Goal: Information Seeking & Learning: Learn about a topic

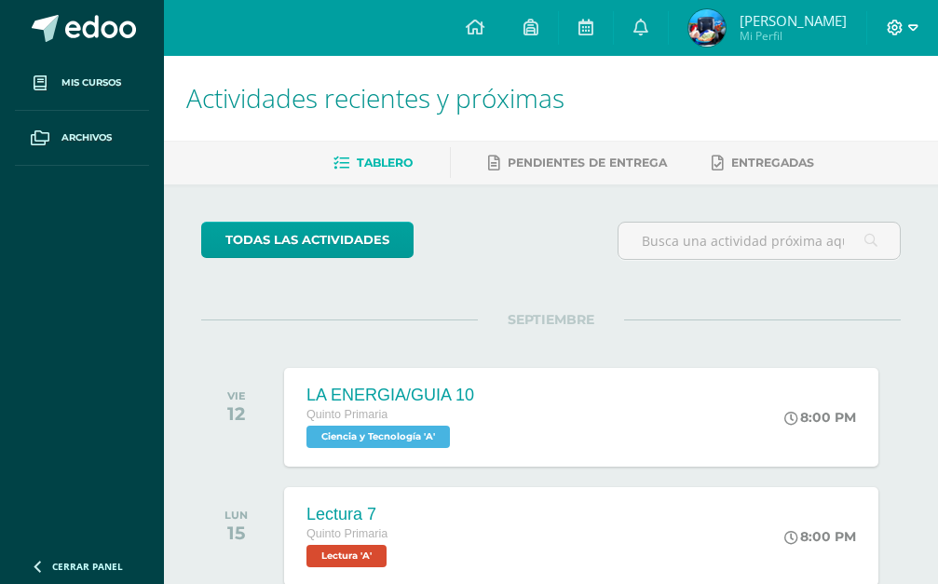
click at [909, 20] on icon at bounding box center [913, 28] width 10 height 17
click at [831, 132] on span "Cerrar sesión" at bounding box center [854, 127] width 84 height 18
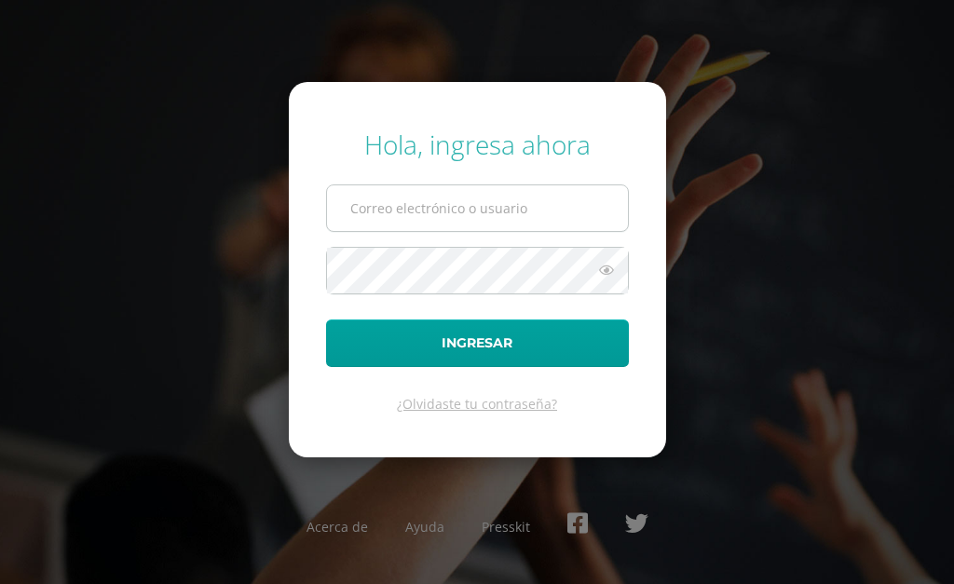
click at [537, 202] on input "text" at bounding box center [477, 208] width 301 height 46
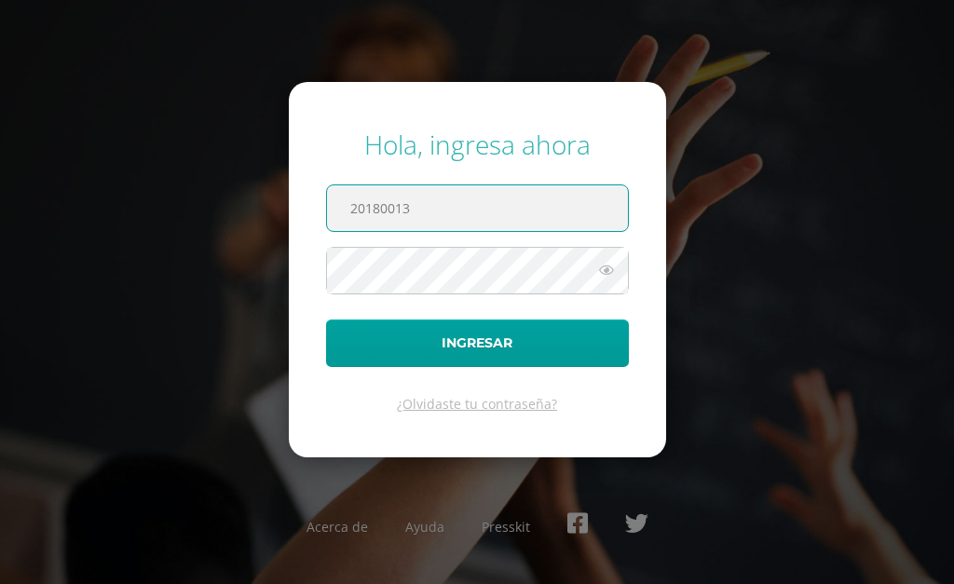
drag, startPoint x: 434, startPoint y: 207, endPoint x: 433, endPoint y: 217, distance: 10.3
click at [433, 217] on input "20180013" at bounding box center [477, 208] width 301 height 46
type input "20180013@fatima.edu.gt"
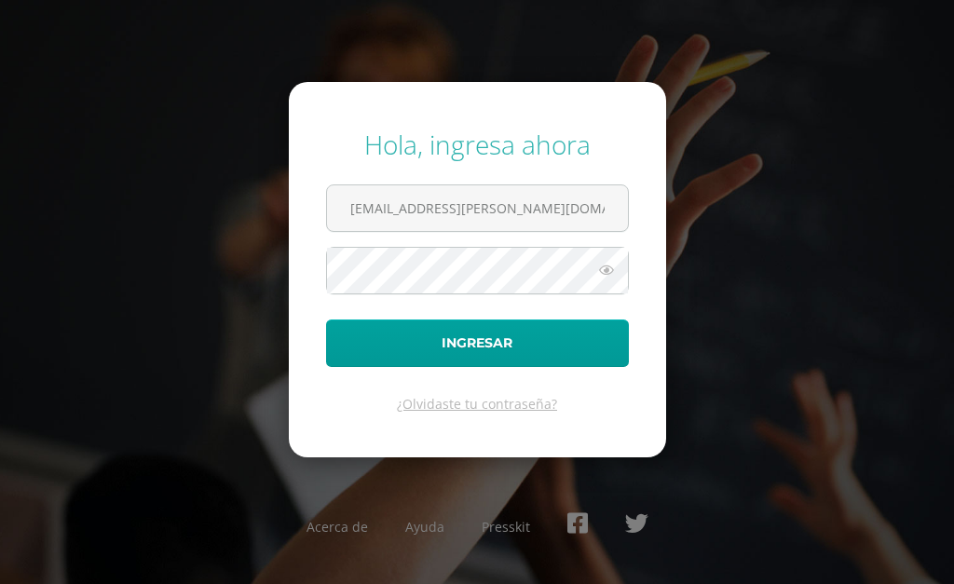
click at [601, 278] on icon at bounding box center [606, 270] width 24 height 22
click at [607, 270] on icon at bounding box center [606, 270] width 26 height 22
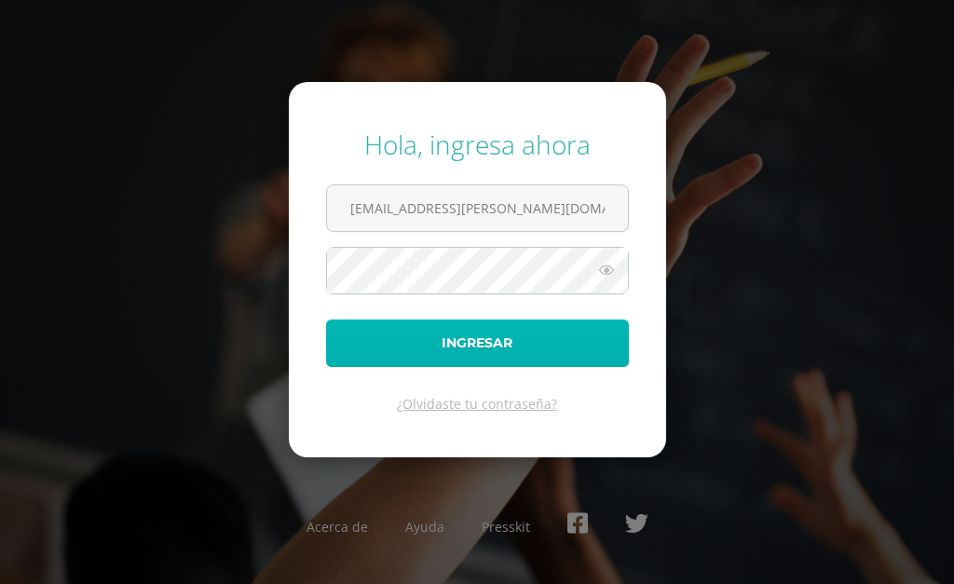
click at [520, 345] on button "Ingresar" at bounding box center [477, 344] width 303 height 48
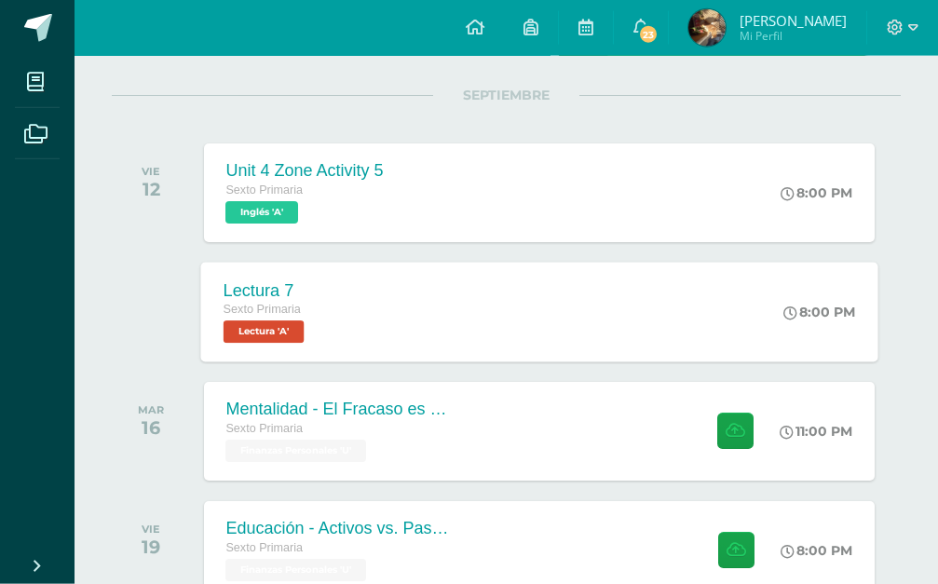
scroll to position [285, 0]
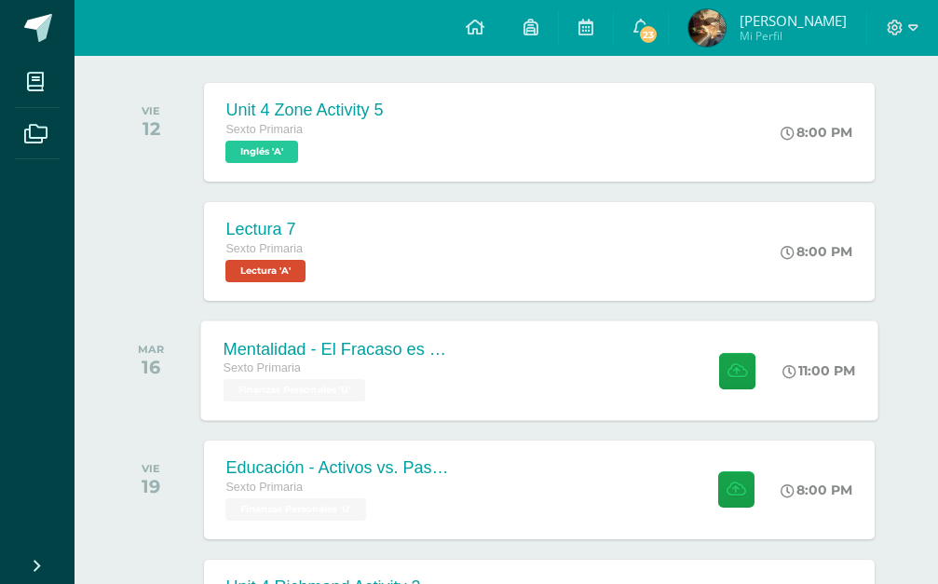
click at [403, 380] on div "Sexto Primaria Finanzas Personales 'U'" at bounding box center [335, 380] width 225 height 43
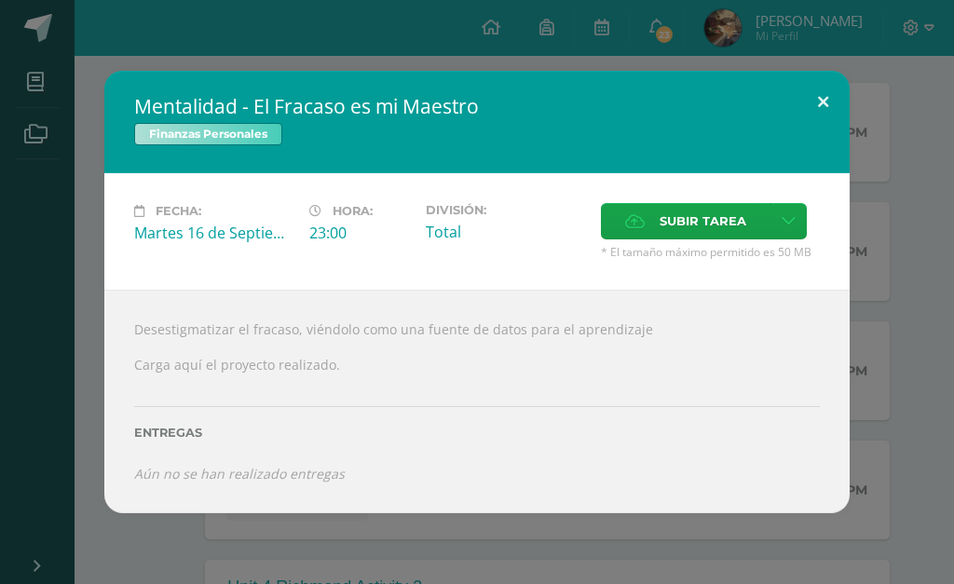
click at [825, 133] on button at bounding box center [823, 102] width 53 height 63
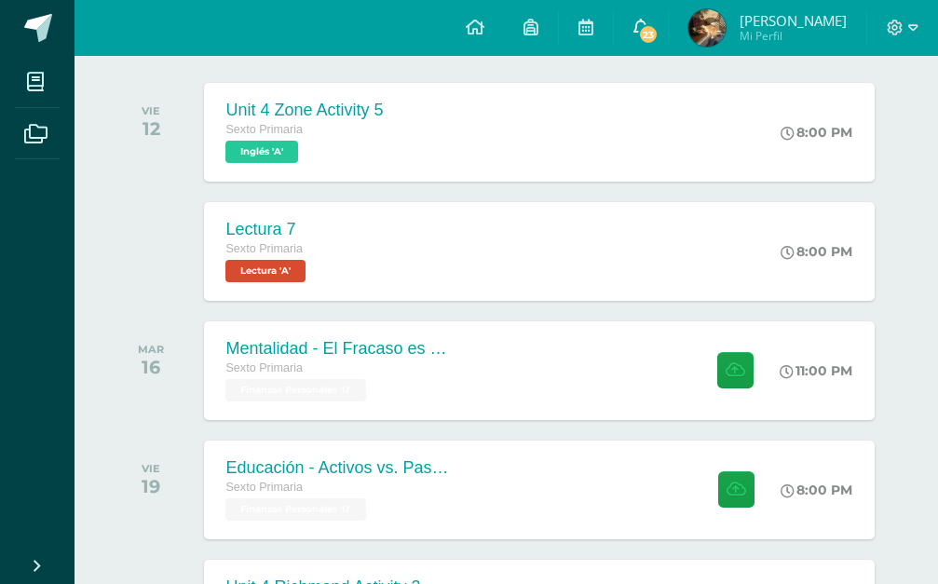
click at [659, 40] on span "23" at bounding box center [648, 34] width 20 height 20
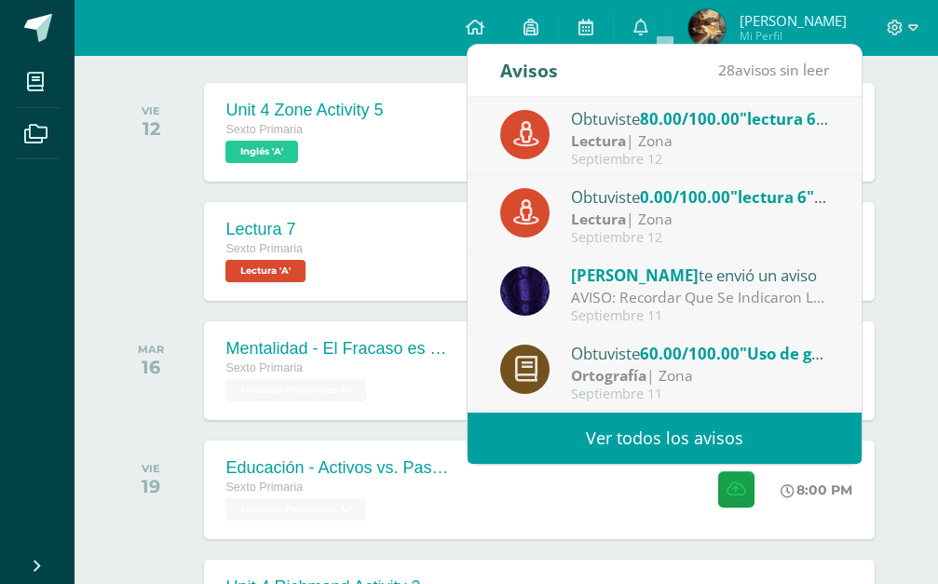
scroll to position [190, 0]
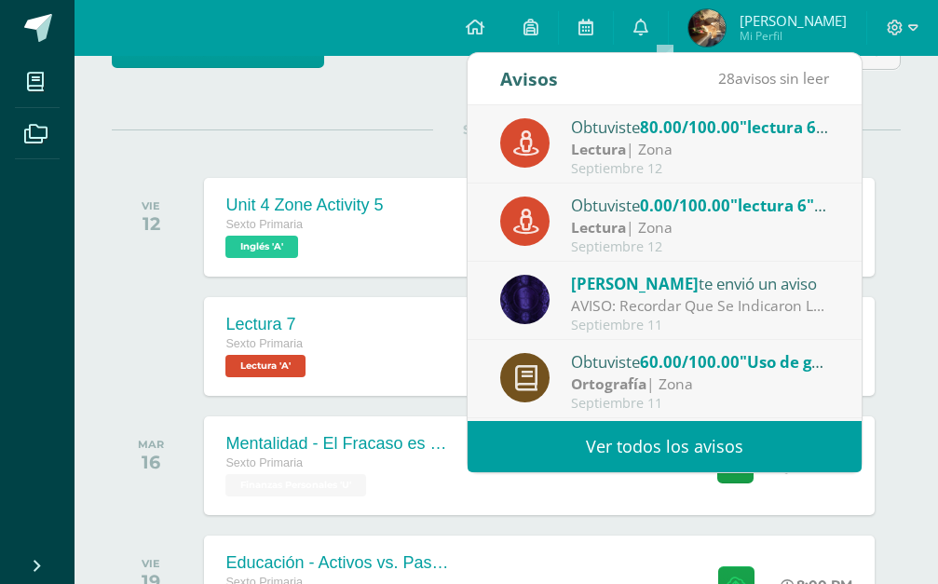
click at [604, 170] on div "Septiembre 12" at bounding box center [700, 169] width 259 height 16
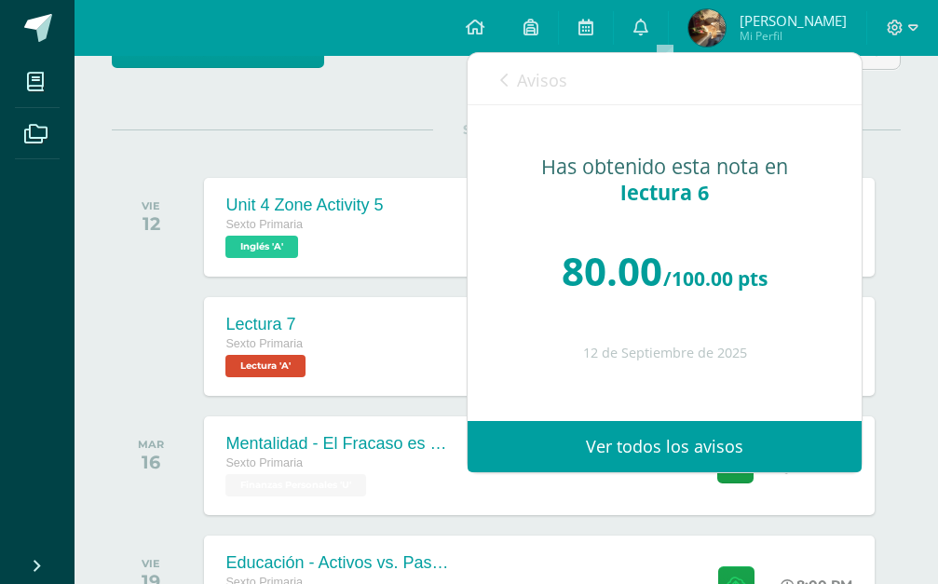
click at [503, 71] on link "Avisos" at bounding box center [533, 79] width 67 height 53
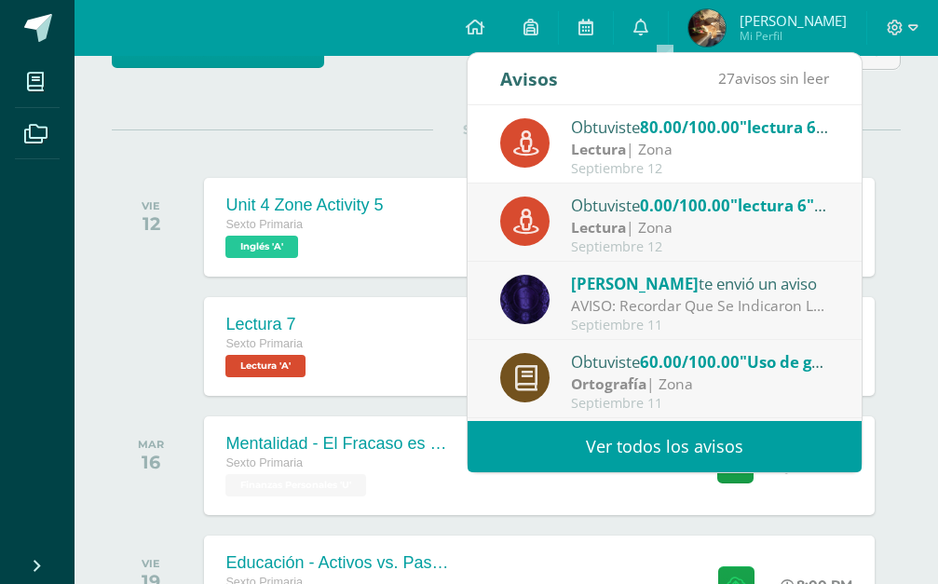
click at [584, 196] on div "Obtuviste 0.00/100.00 "lectura 6" en Lectura" at bounding box center [700, 205] width 259 height 24
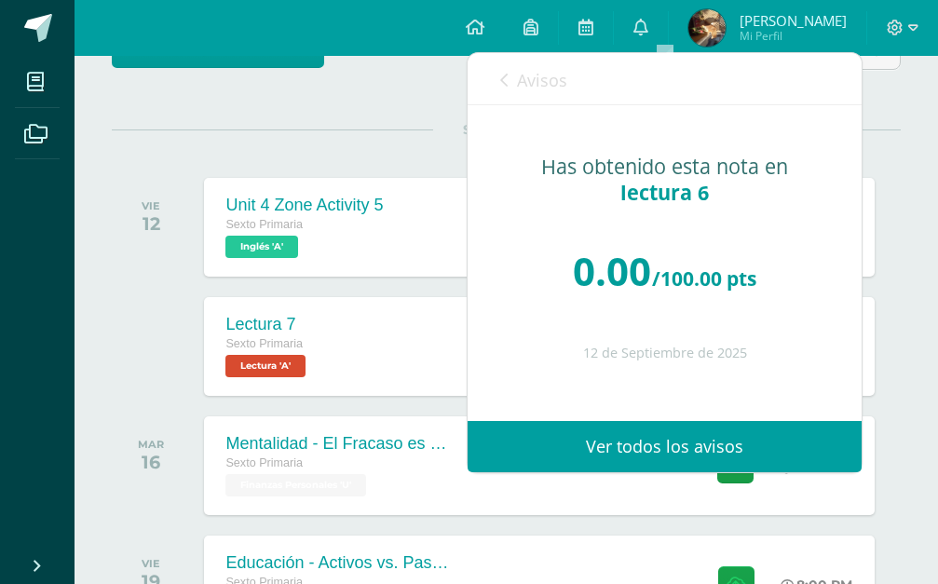
click at [539, 82] on span "Avisos" at bounding box center [542, 80] width 50 height 22
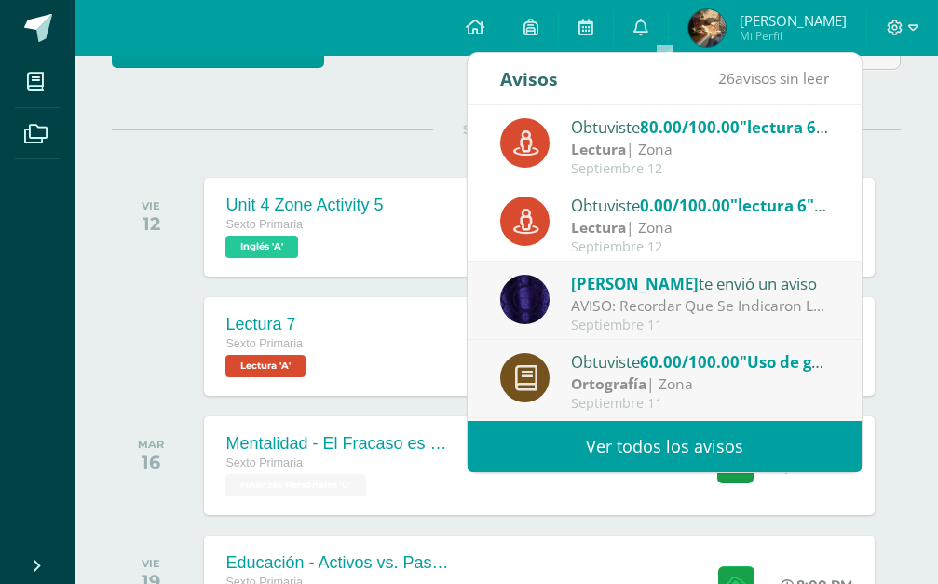
click at [571, 279] on span "[PERSON_NAME]" at bounding box center [635, 283] width 128 height 21
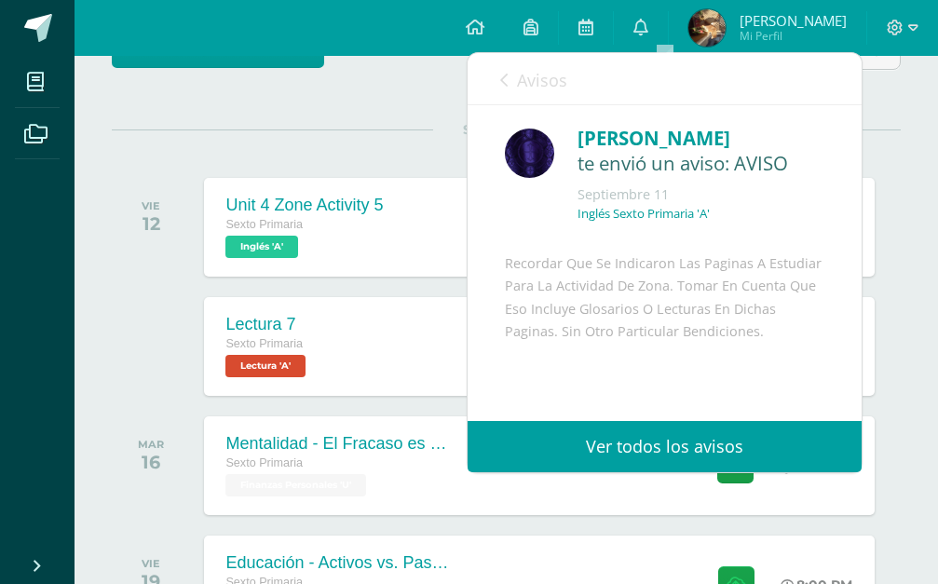
drag, startPoint x: 519, startPoint y: 73, endPoint x: 513, endPoint y: 83, distance: 11.7
click at [513, 83] on link "Avisos" at bounding box center [533, 79] width 67 height 53
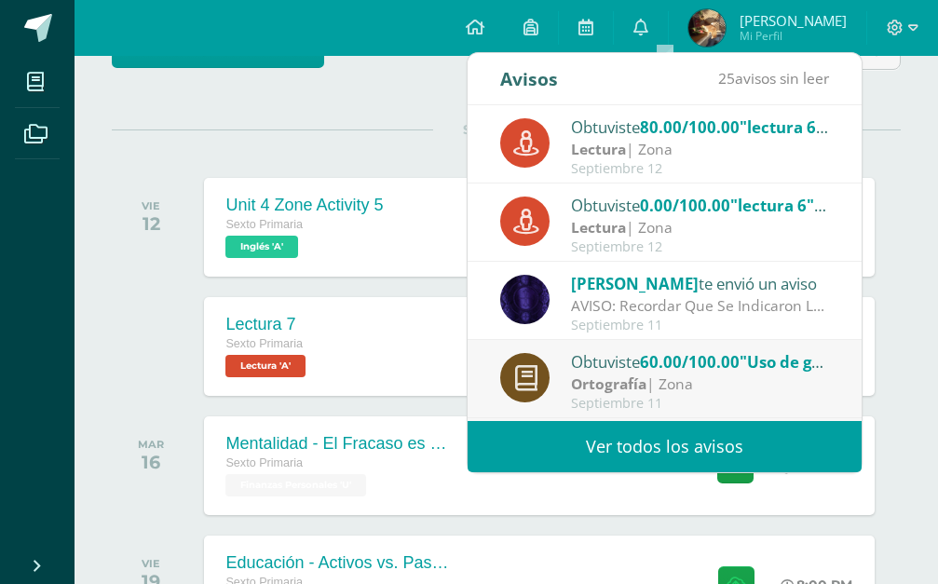
click at [631, 357] on div "Obtuviste 60.00/100.00 "Uso de g" en Ortografía" at bounding box center [700, 361] width 259 height 24
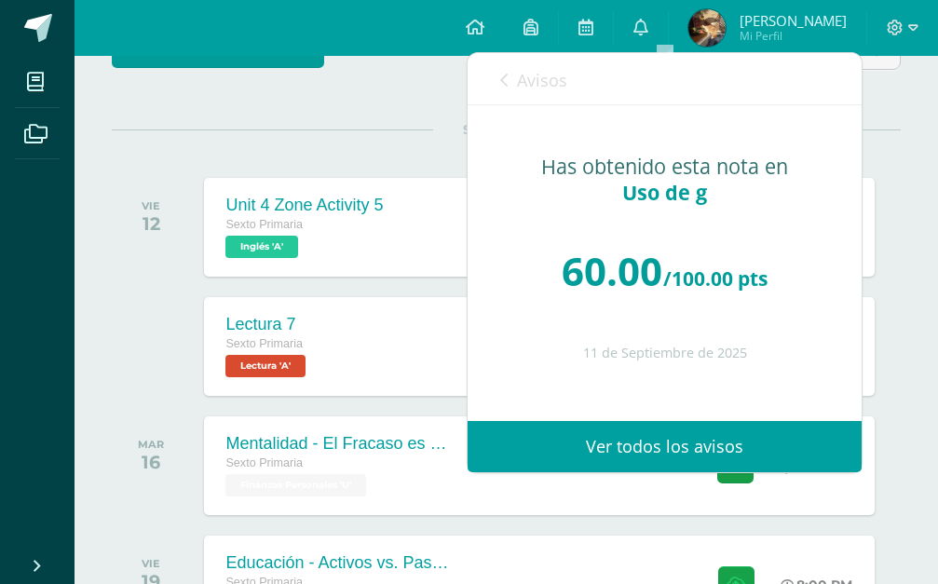
click at [514, 76] on link "Avisos" at bounding box center [533, 79] width 67 height 53
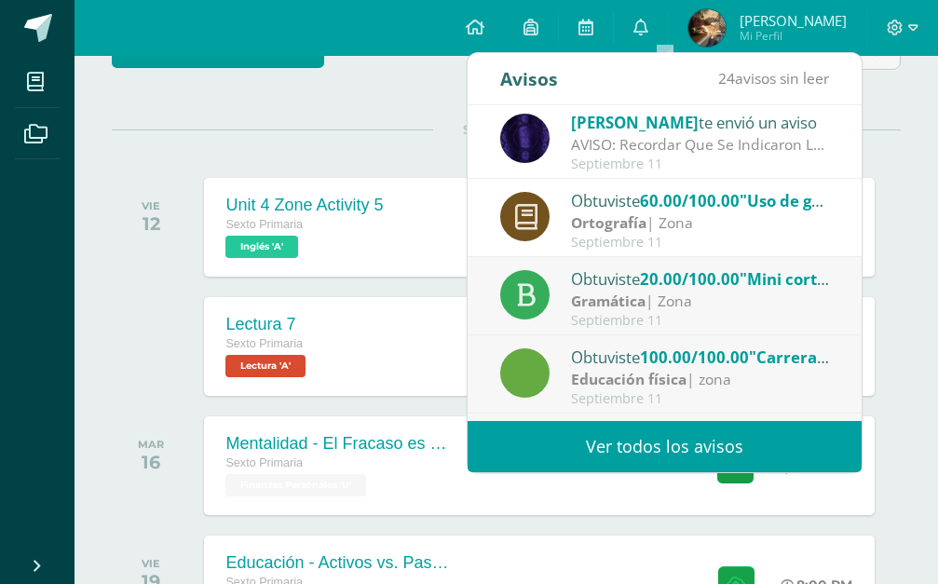
scroll to position [285, 0]
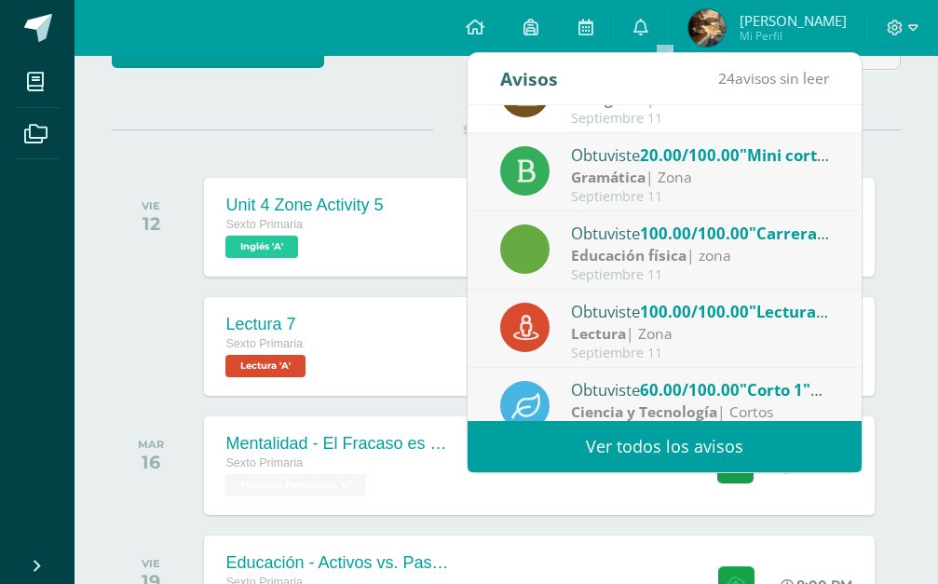
click at [629, 339] on div "Lectura | Zona" at bounding box center [700, 333] width 259 height 21
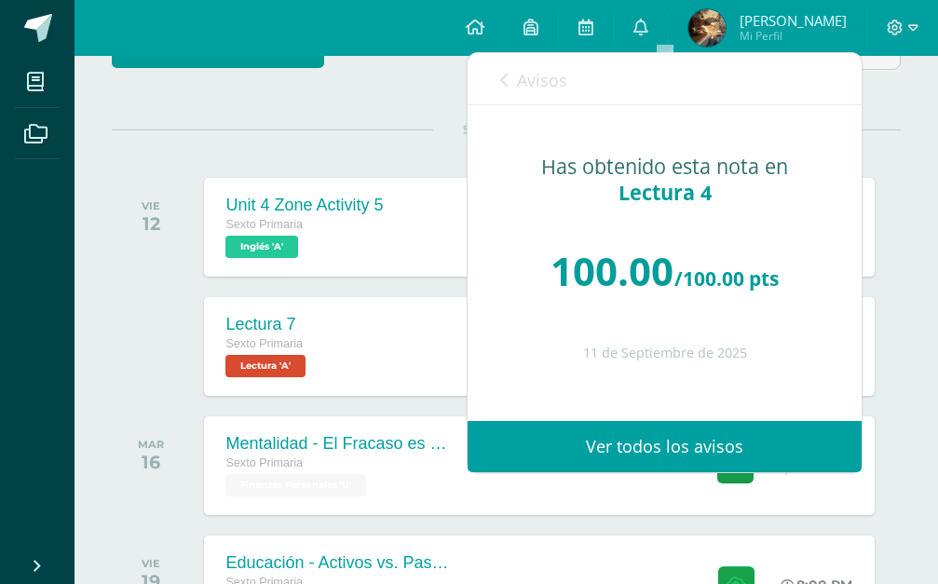
click at [517, 72] on link "Avisos" at bounding box center [533, 79] width 67 height 53
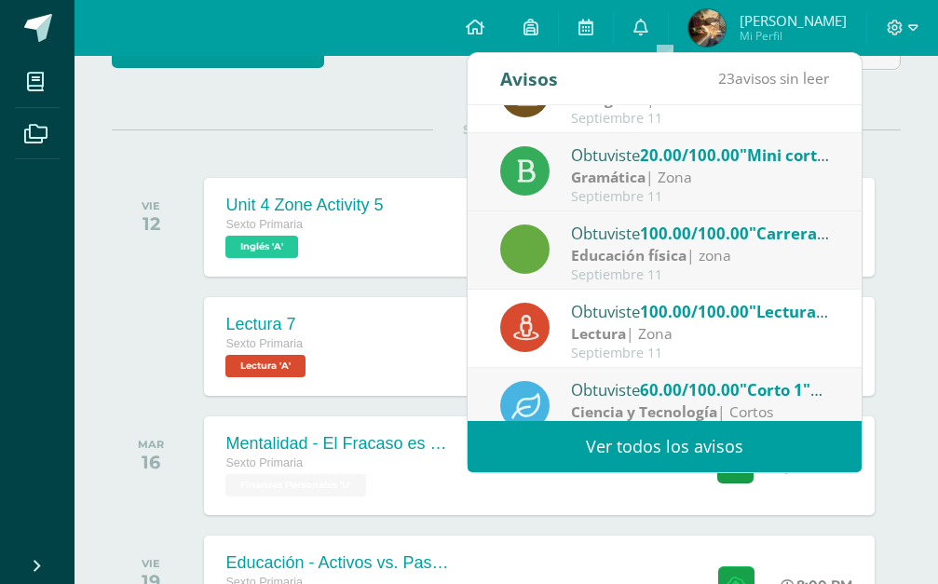
click at [634, 218] on div "Obtuviste 100.00/100.00 "Carrera con obstáculos" en Educación física Educación …" at bounding box center [665, 251] width 394 height 78
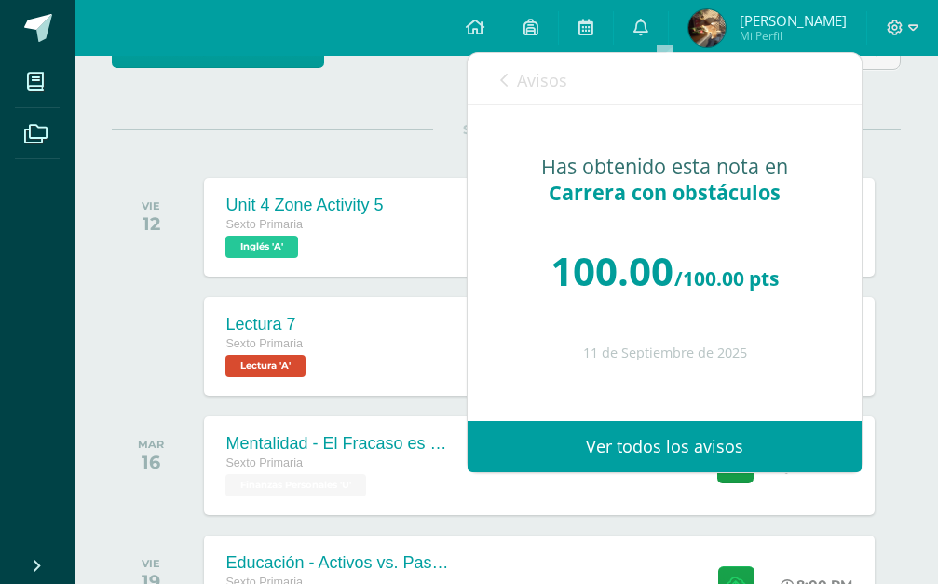
click at [541, 84] on span "Avisos" at bounding box center [542, 80] width 50 height 22
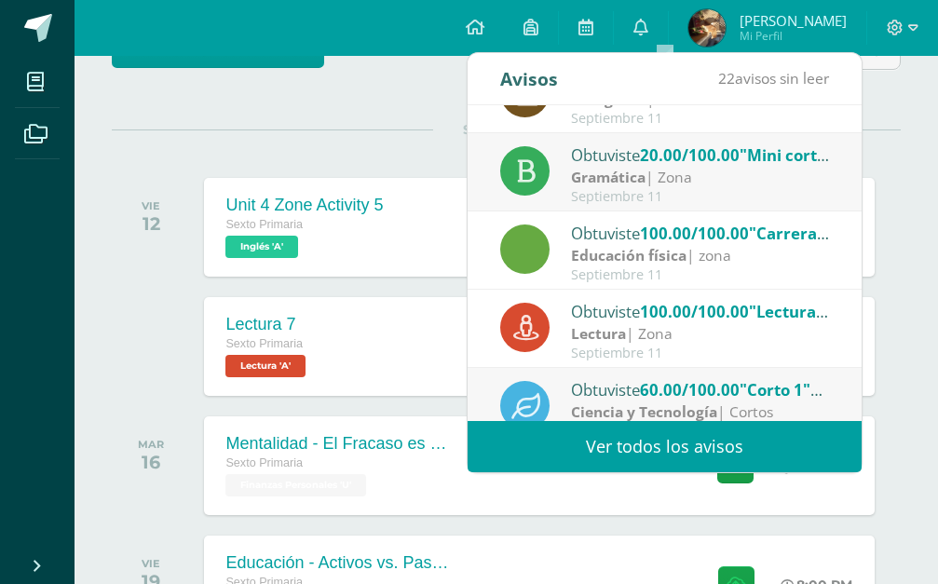
click at [618, 176] on strong "Gramática" at bounding box center [608, 177] width 75 height 20
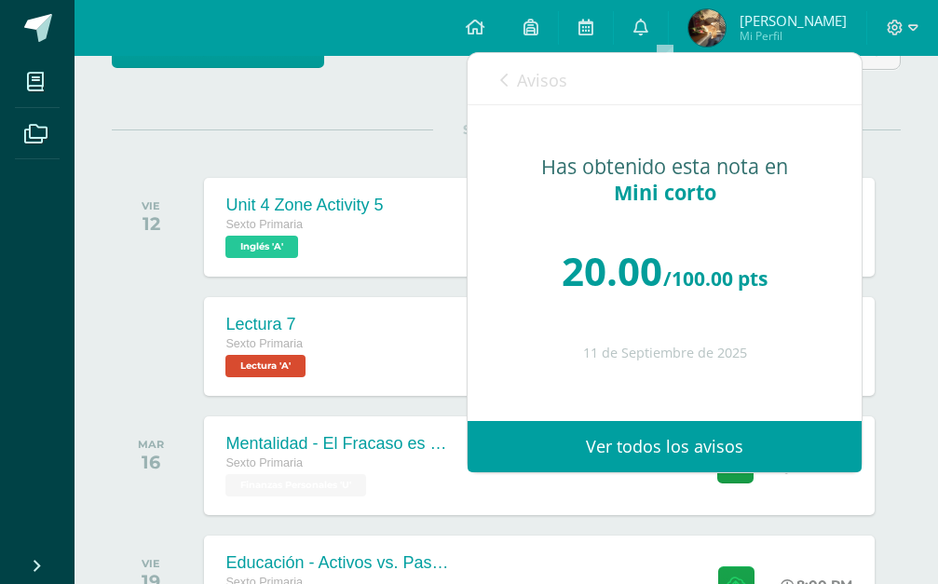
click at [510, 89] on link "Avisos" at bounding box center [533, 79] width 67 height 53
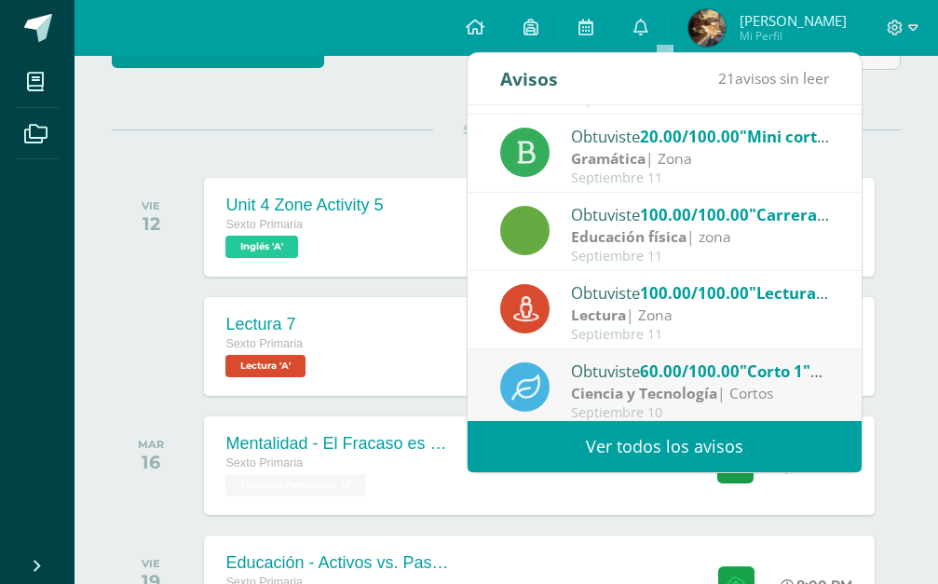
scroll to position [310, 0]
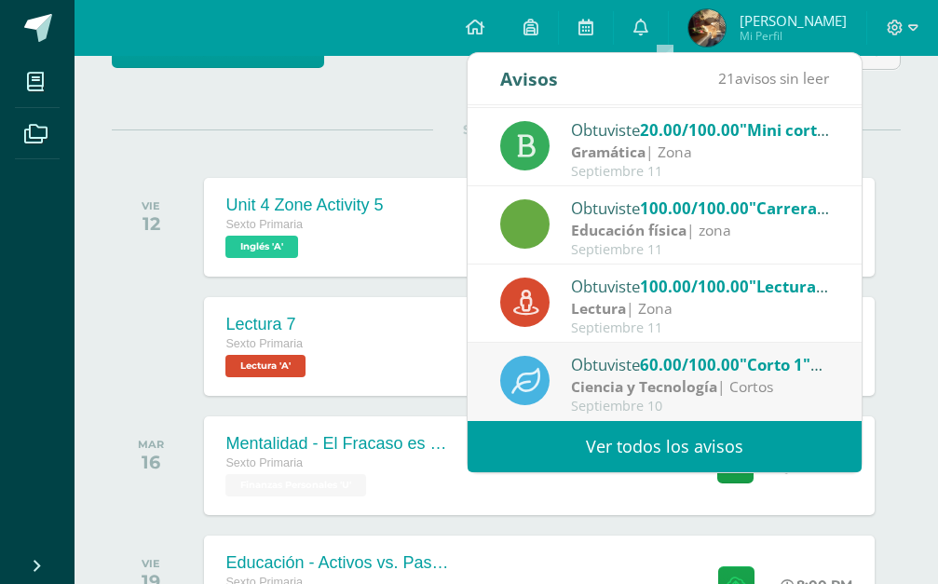
click at [635, 370] on div "Obtuviste 60.00/100.00 "Corto 1" en Ciencia y Tecnología" at bounding box center [700, 364] width 259 height 24
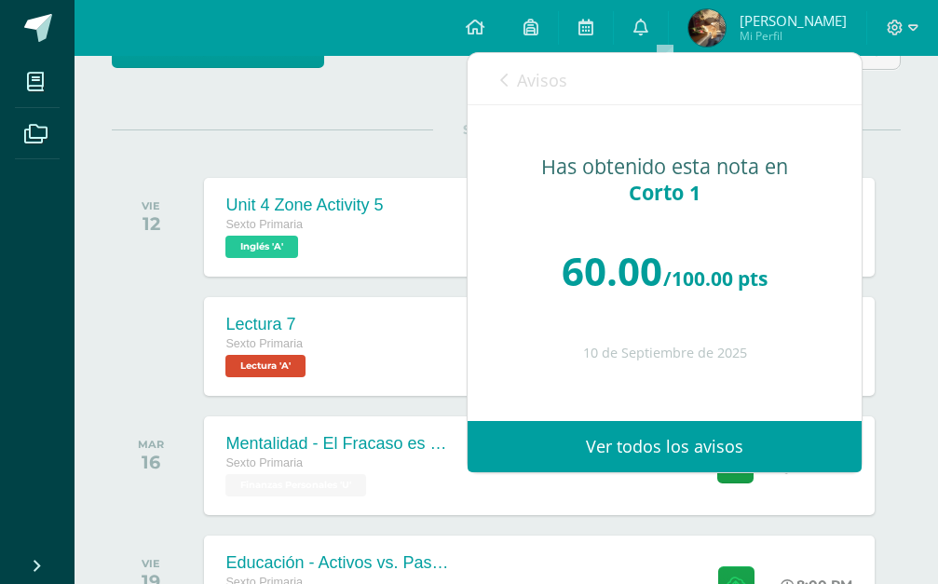
click at [522, 78] on span "Avisos" at bounding box center [542, 80] width 50 height 22
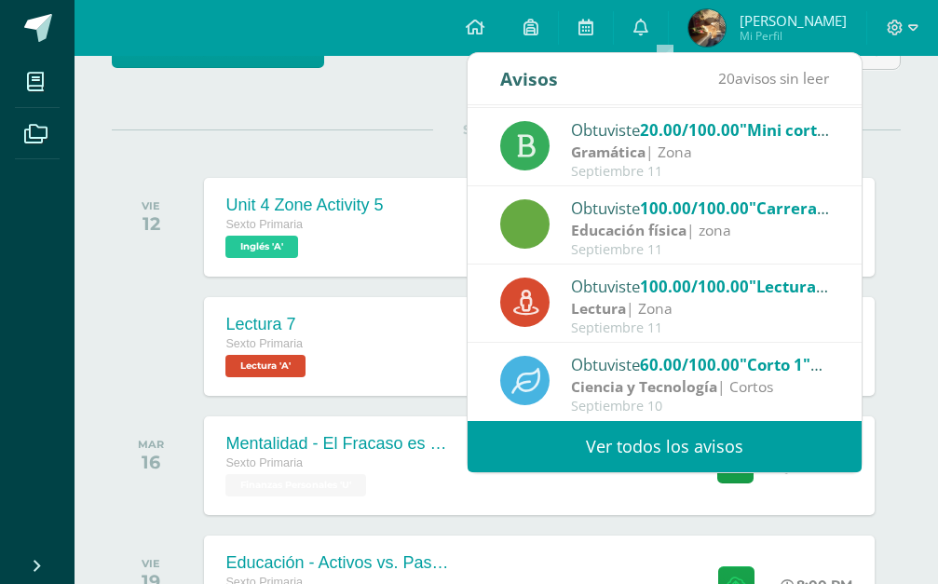
click at [651, 448] on link "Ver todos los avisos" at bounding box center [665, 446] width 394 height 51
click at [418, 70] on div "todas las Actividades" at bounding box center [271, 58] width 335 height 53
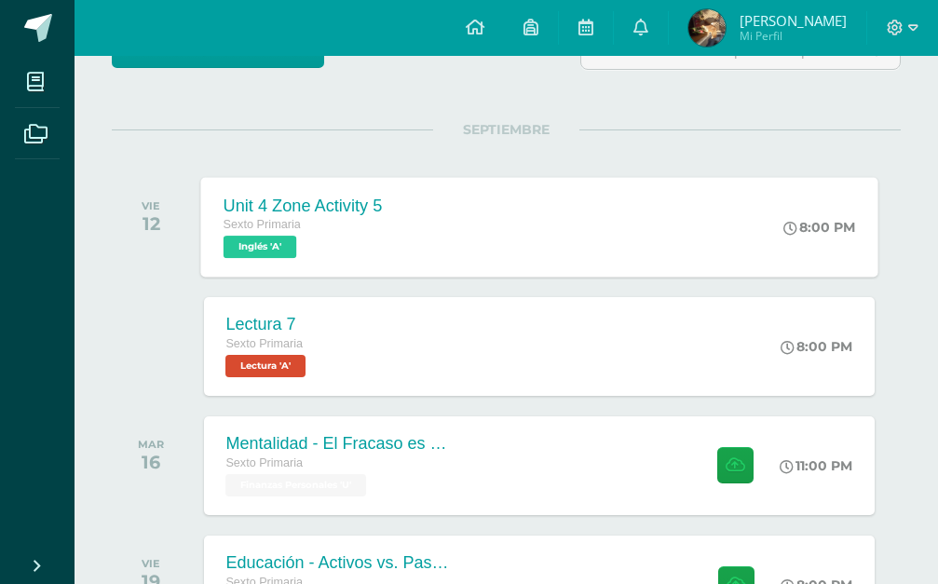
scroll to position [0, 0]
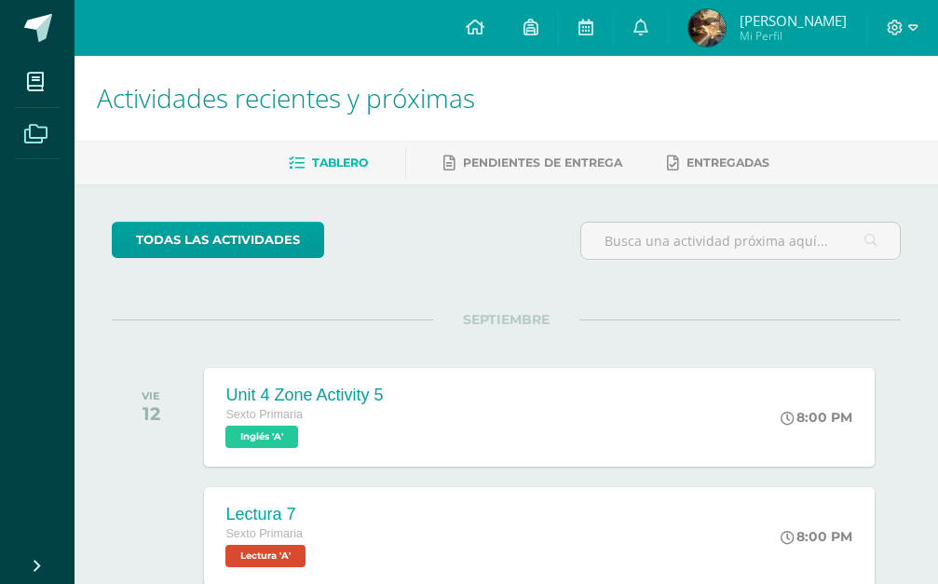
click at [27, 143] on icon at bounding box center [35, 134] width 23 height 19
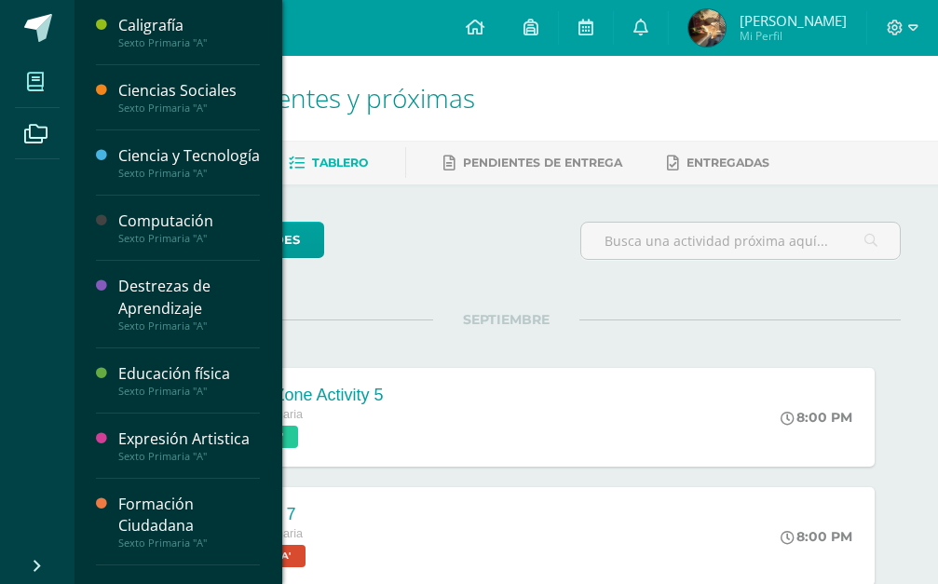
click at [47, 78] on span at bounding box center [36, 82] width 42 height 42
click at [29, 84] on icon at bounding box center [35, 82] width 17 height 19
click at [35, 78] on icon at bounding box center [35, 82] width 17 height 19
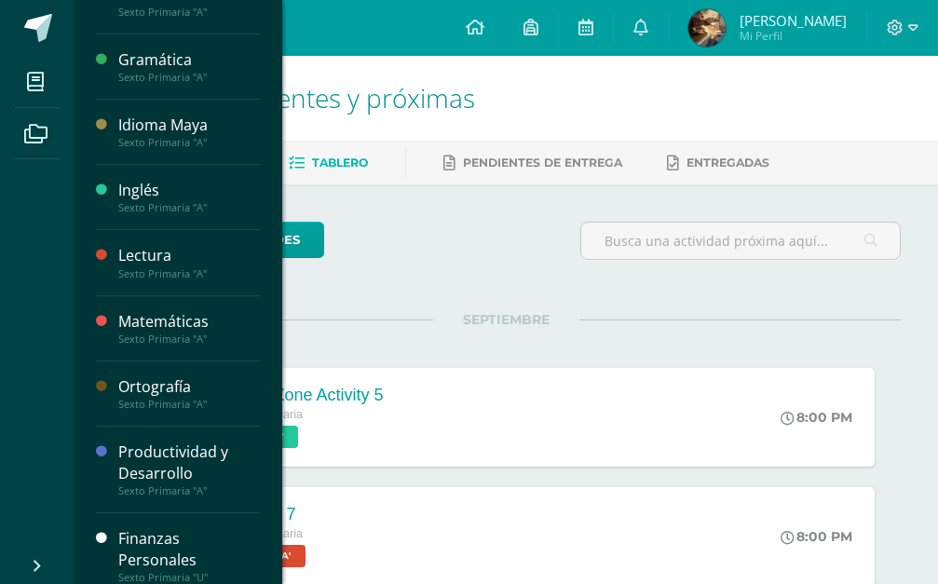
scroll to position [591, 0]
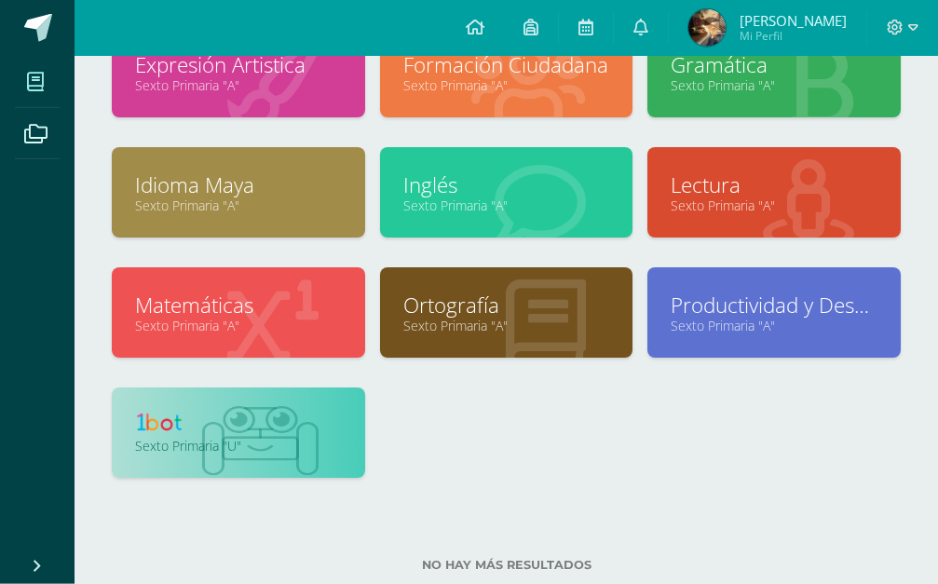
scroll to position [403, 0]
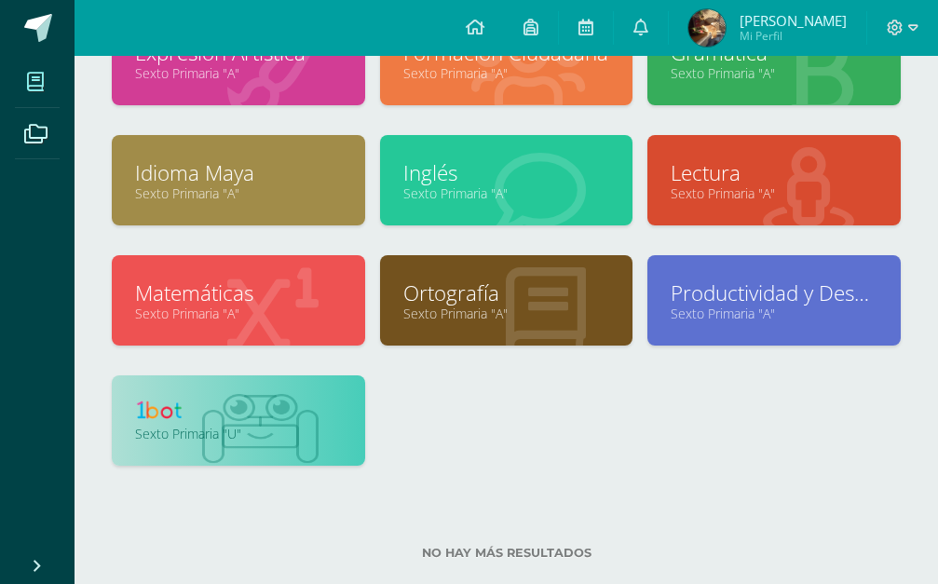
click at [271, 462] on img at bounding box center [260, 429] width 116 height 71
click at [274, 430] on link "Sexto Primaria "U"" at bounding box center [238, 434] width 207 height 18
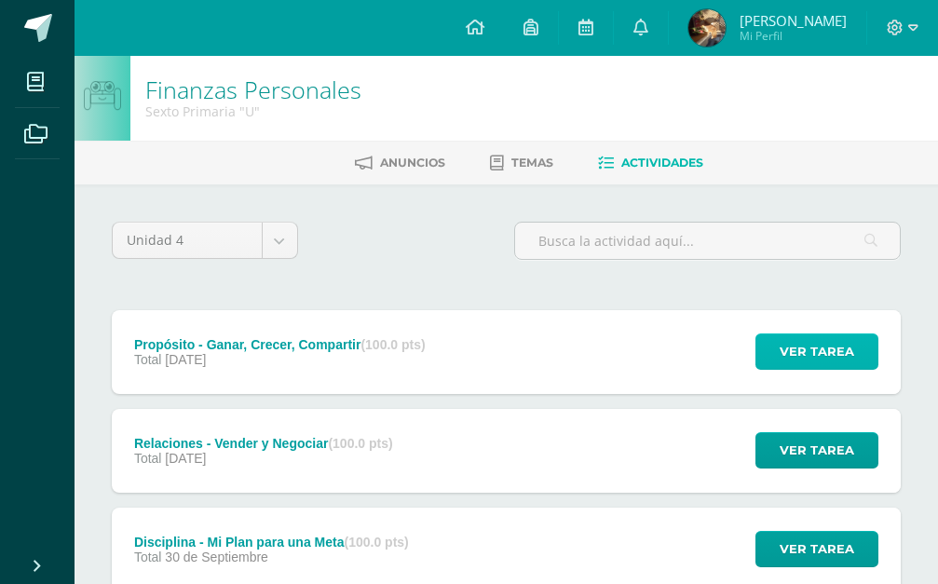
click at [822, 334] on span "Ver tarea" at bounding box center [817, 351] width 75 height 34
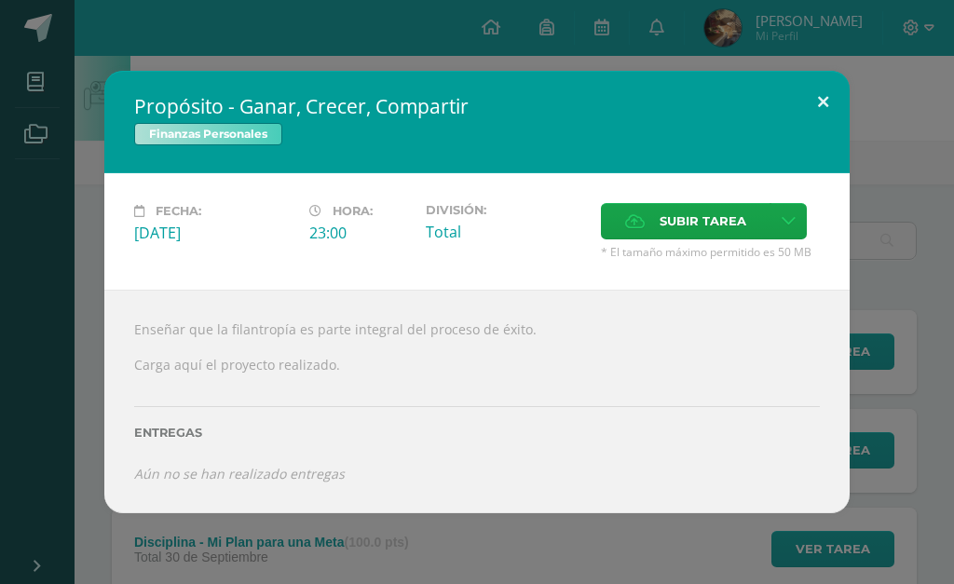
click at [836, 118] on button at bounding box center [823, 102] width 53 height 63
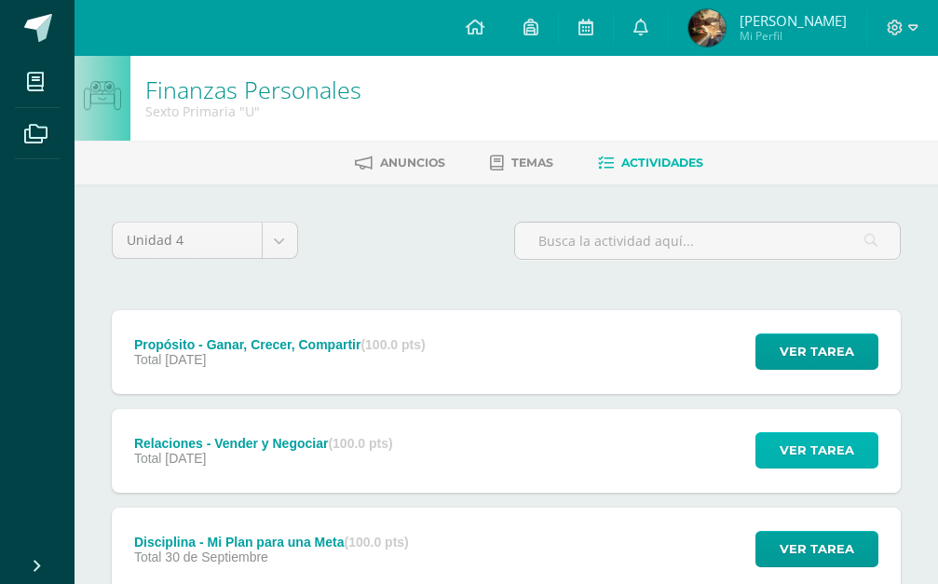
click at [828, 433] on span "Ver tarea" at bounding box center [817, 450] width 75 height 34
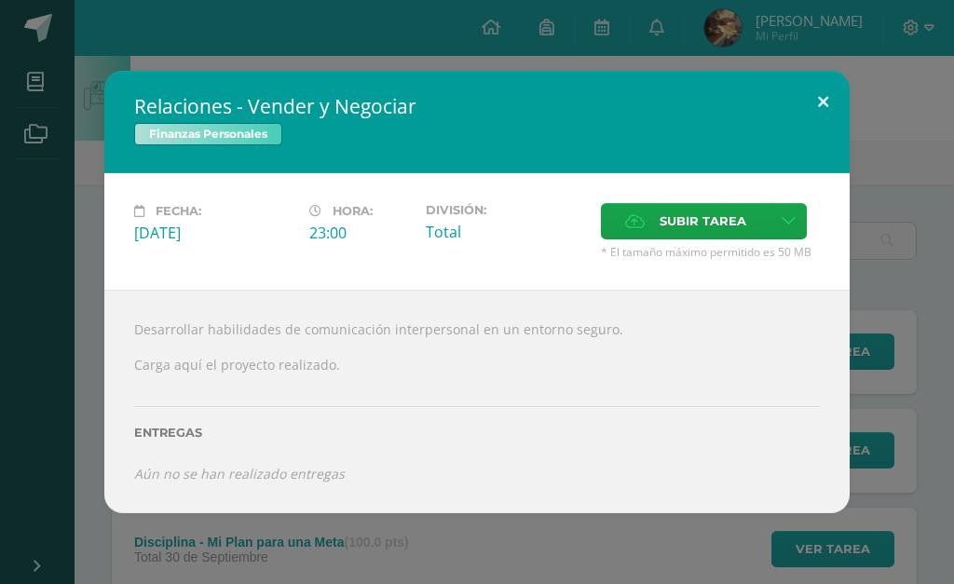
click at [800, 134] on button at bounding box center [823, 102] width 53 height 63
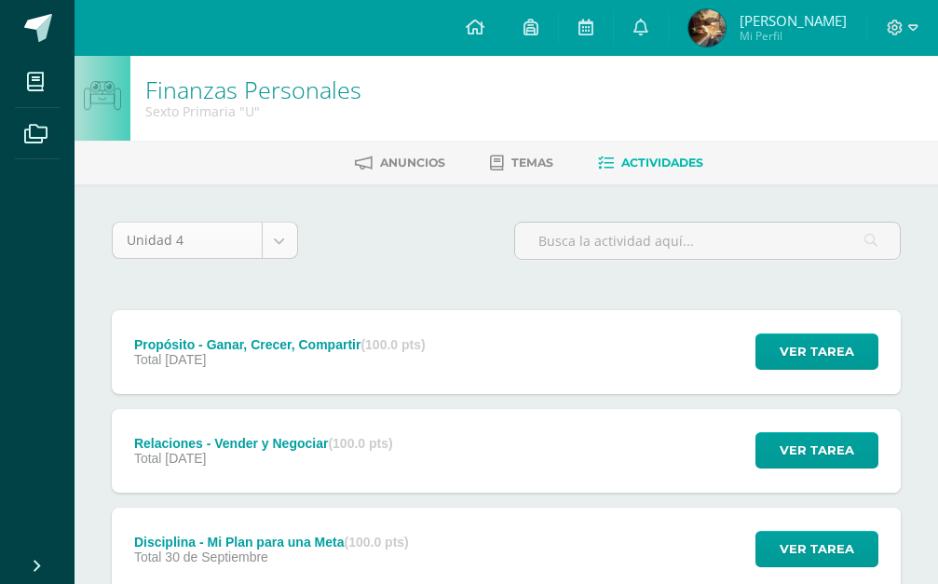
click at [284, 250] on body "Mis cursos Archivos Cerrar panel Caligrafía Sexto Primaria "A" Ciencias Sociale…" at bounding box center [469, 506] width 938 height 1012
click at [285, 238] on body "Mis cursos Archivos Cerrar panel Caligrafía Sexto Primaria "A" Ciencias Sociale…" at bounding box center [469, 506] width 938 height 1012
click at [539, 31] on icon at bounding box center [531, 27] width 15 height 17
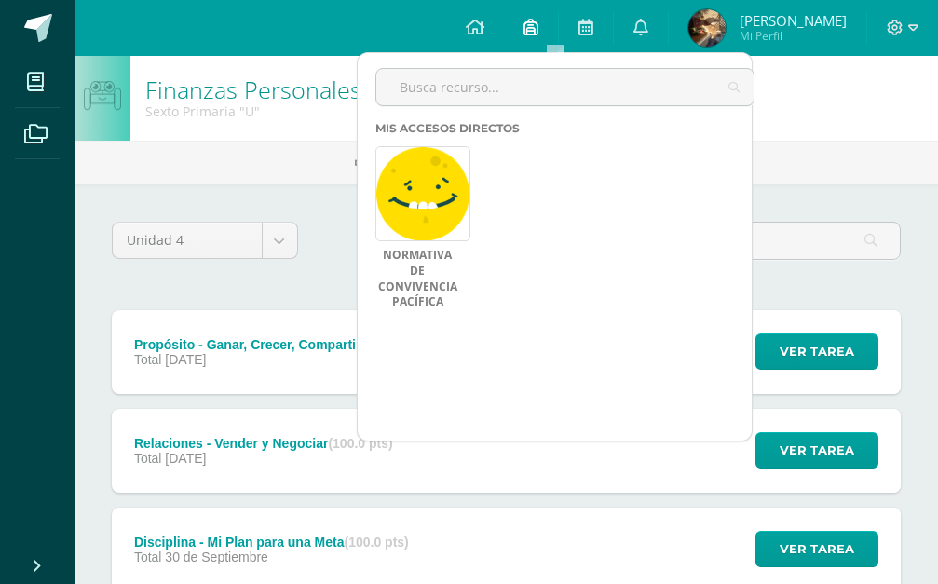
click at [539, 31] on icon at bounding box center [531, 27] width 15 height 17
click at [484, 26] on icon at bounding box center [475, 27] width 19 height 17
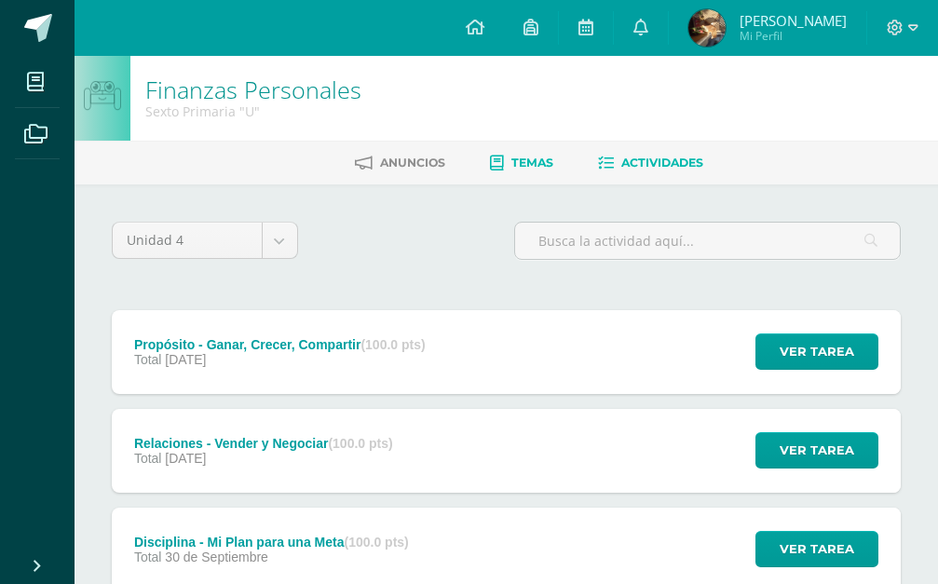
click at [512, 156] on link "Temas" at bounding box center [521, 163] width 63 height 30
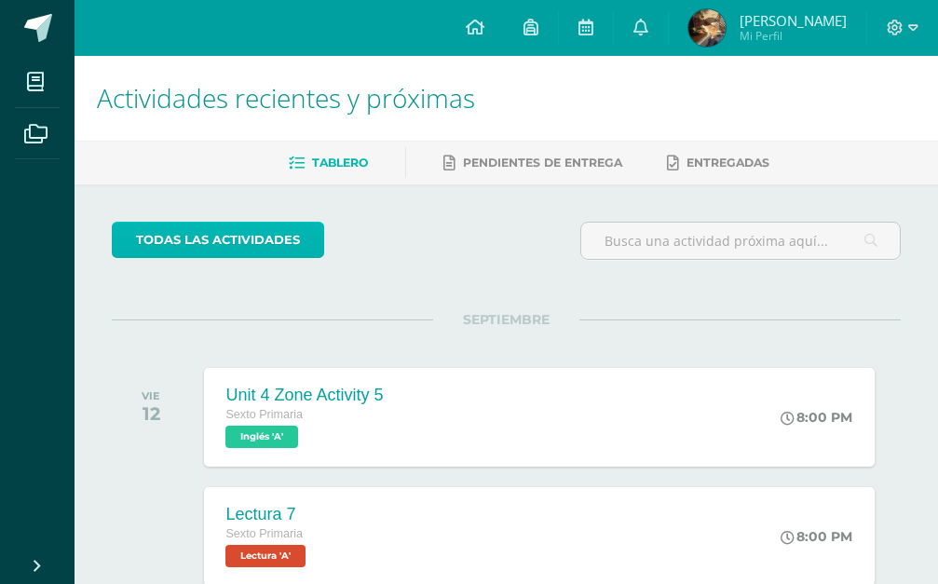
click at [268, 227] on link "todas las Actividades" at bounding box center [218, 240] width 212 height 36
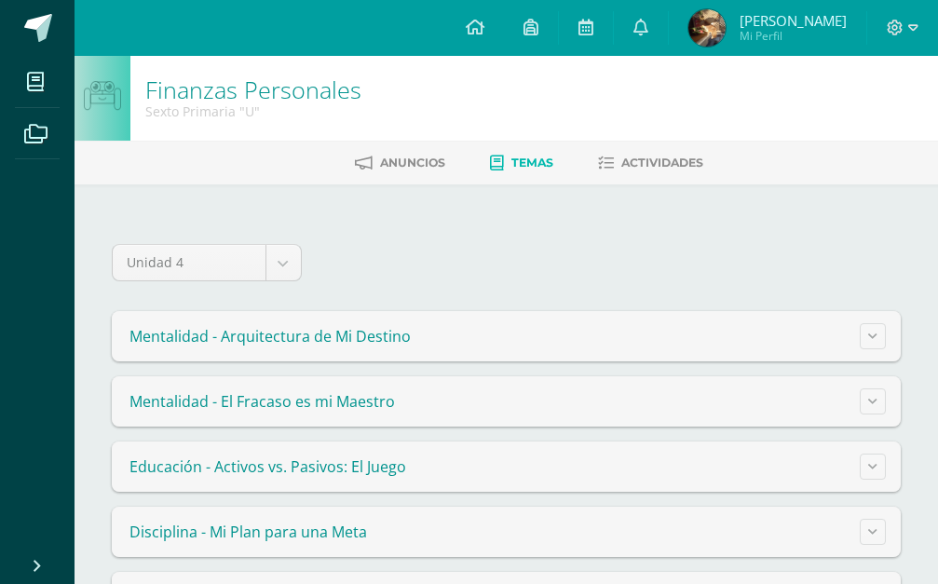
click at [859, 341] on summary "Mentalidad - Arquitectura de Mi Destino" at bounding box center [506, 336] width 789 height 50
click at [877, 334] on icon at bounding box center [872, 336] width 9 height 10
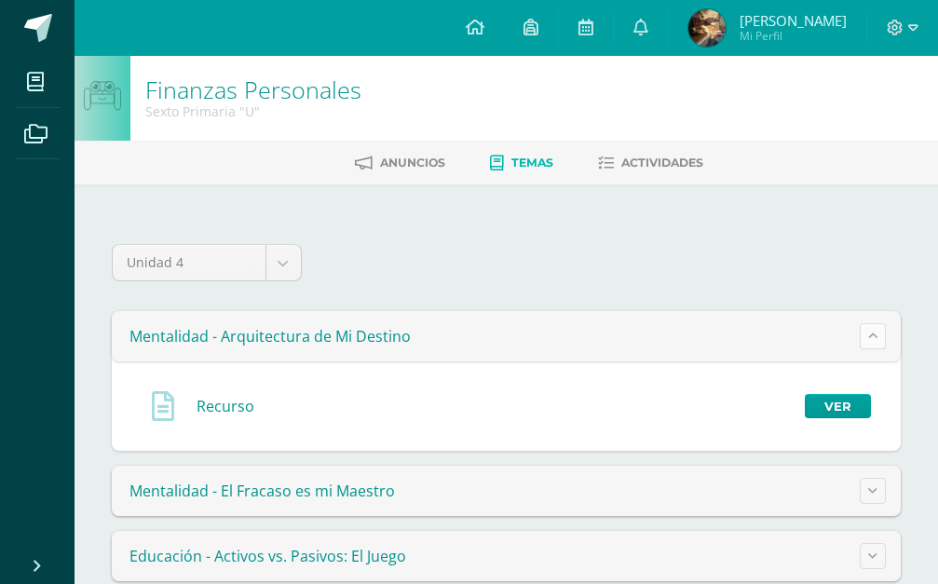
click at [877, 334] on icon at bounding box center [872, 336] width 9 height 10
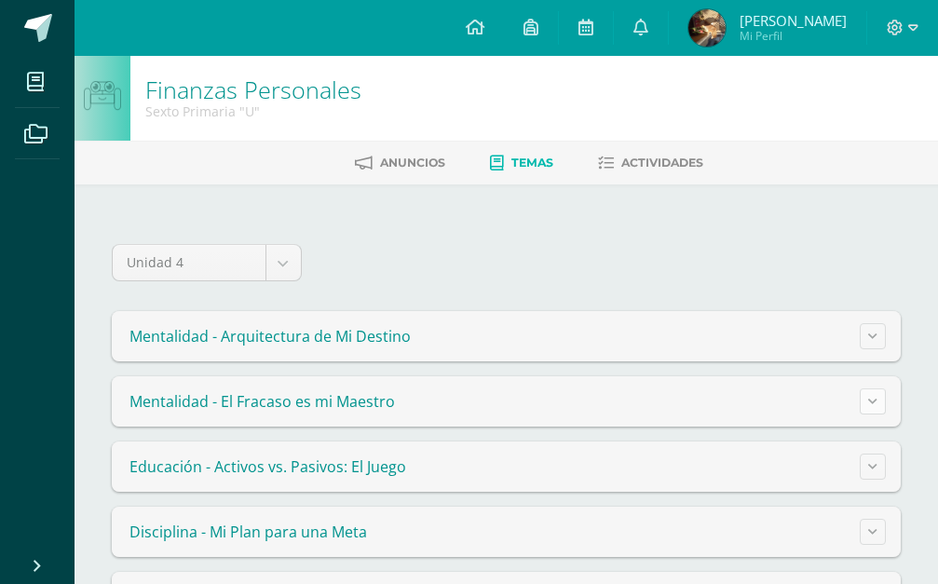
click at [864, 403] on button at bounding box center [873, 402] width 26 height 26
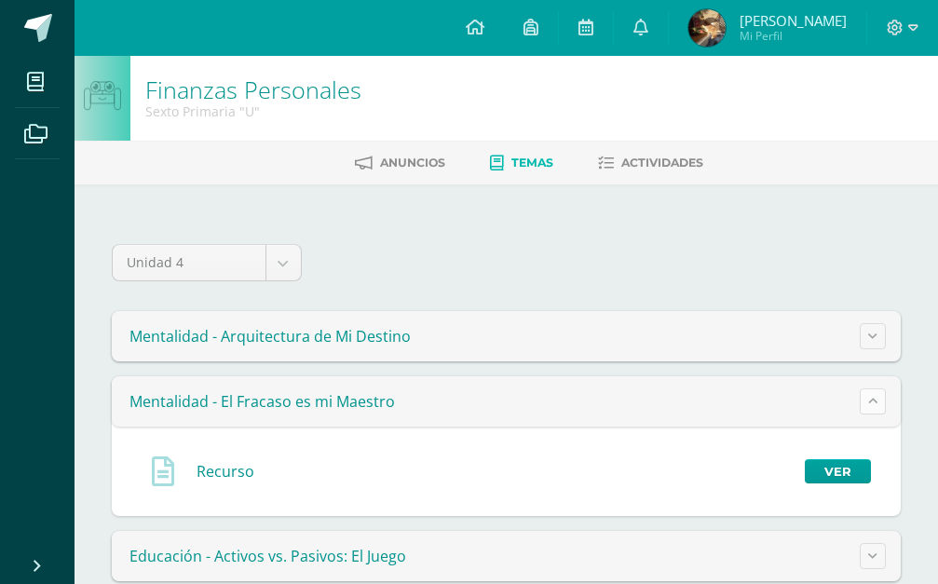
click at [861, 396] on button at bounding box center [873, 402] width 26 height 26
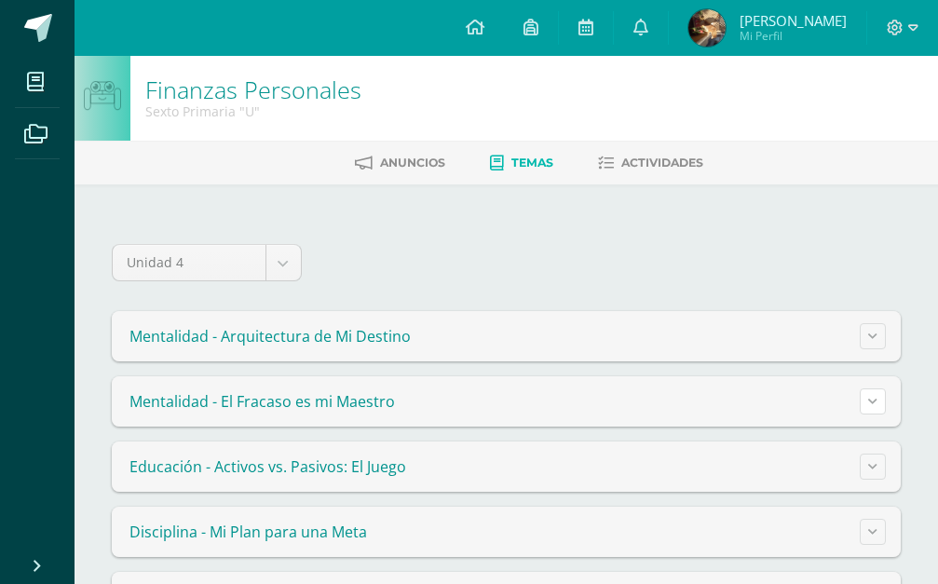
scroll to position [140, 0]
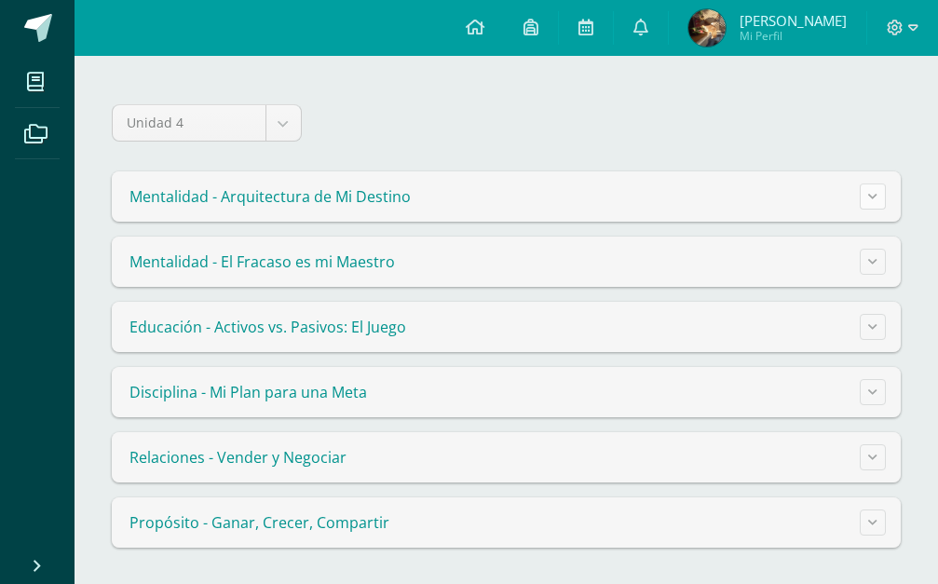
click at [874, 197] on icon at bounding box center [872, 196] width 9 height 10
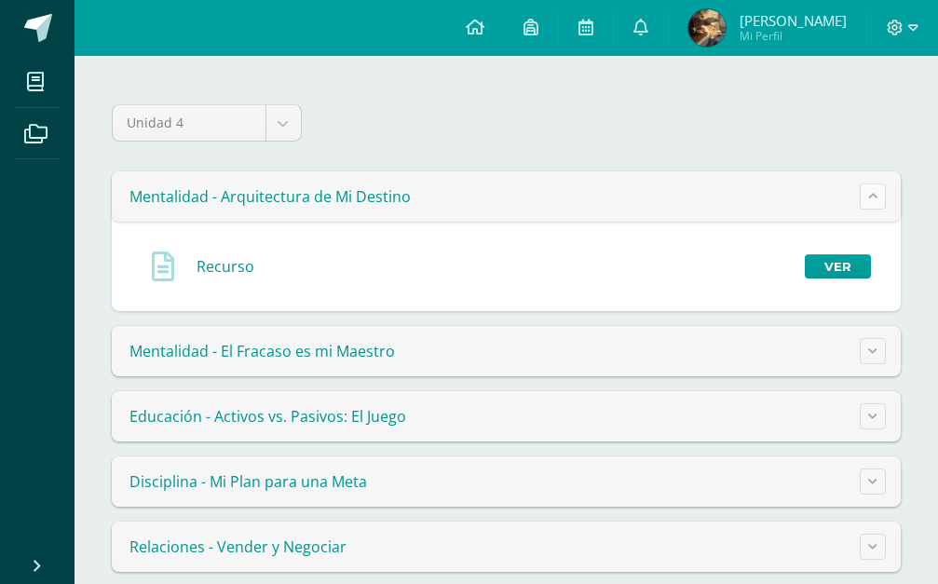
click at [874, 197] on icon at bounding box center [872, 196] width 9 height 10
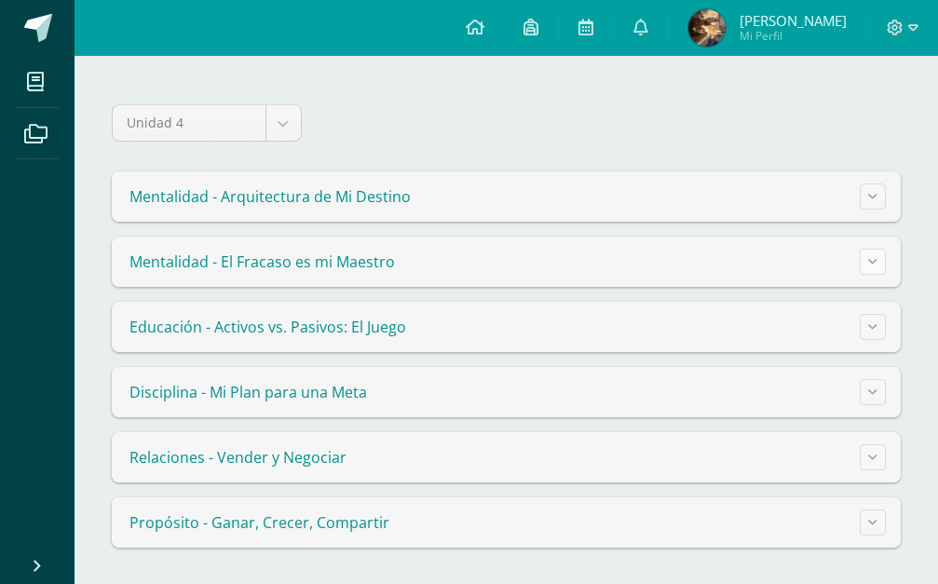
drag, startPoint x: 859, startPoint y: 274, endPoint x: 870, endPoint y: 269, distance: 12.1
click at [859, 273] on summary "Mentalidad - El Fracaso es mi Maestro" at bounding box center [506, 262] width 789 height 50
click at [885, 265] on button at bounding box center [873, 262] width 26 height 26
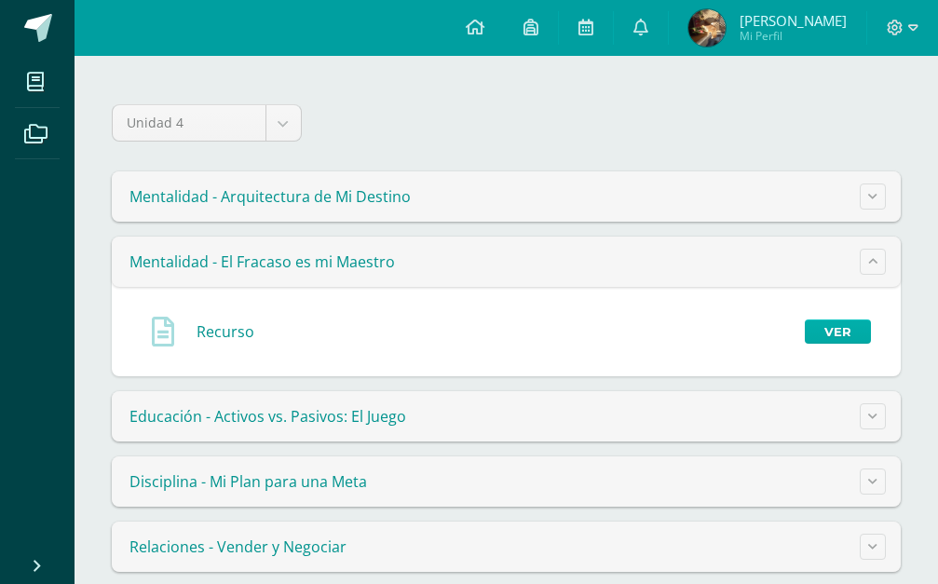
click at [837, 317] on div "Recurso Ver" at bounding box center [506, 332] width 759 height 60
click at [838, 324] on link "Ver" at bounding box center [838, 332] width 66 height 24
